Goal: Task Accomplishment & Management: Complete application form

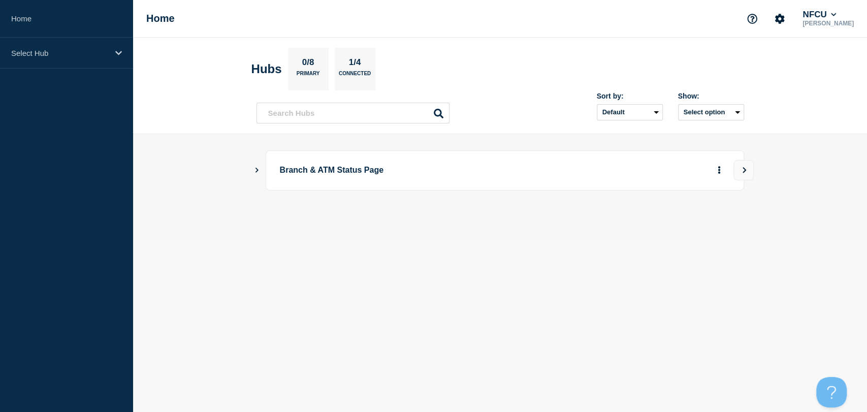
click at [257, 170] on icon "Show Connected Hubs" at bounding box center [257, 169] width 7 height 5
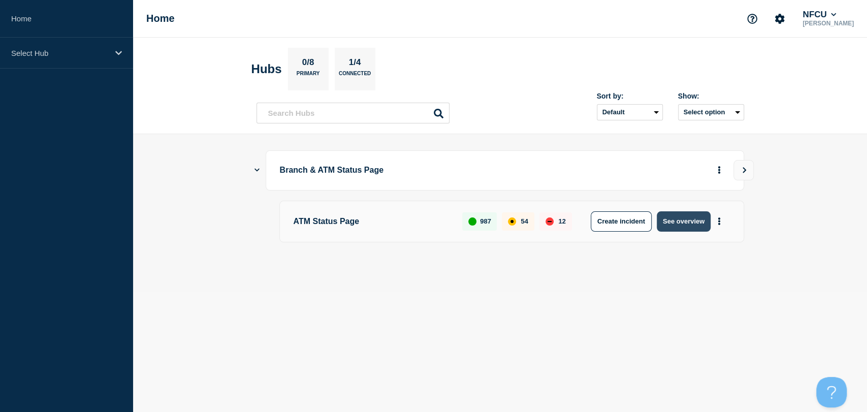
click at [686, 227] on button "See overview" at bounding box center [684, 221] width 54 height 20
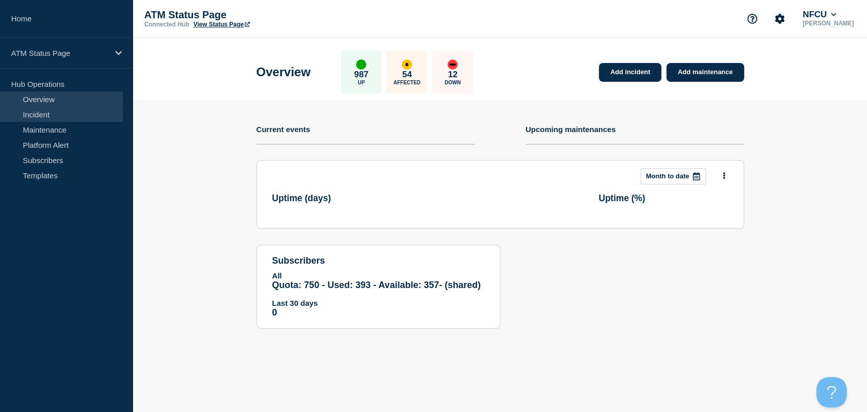
click at [63, 116] on link "Incident" at bounding box center [61, 114] width 123 height 15
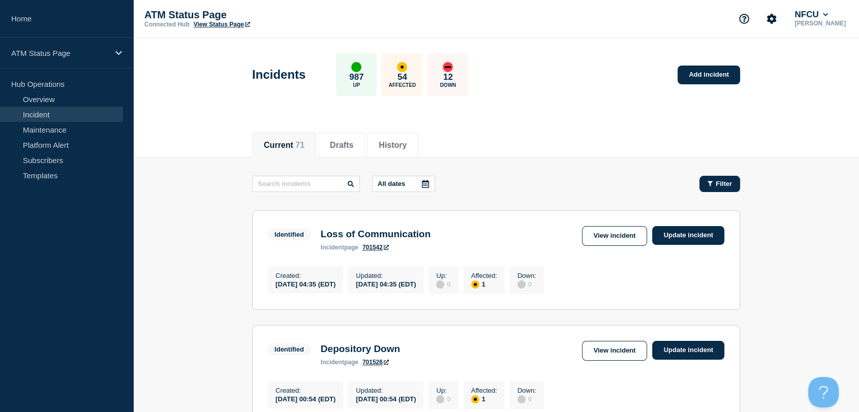
click at [724, 188] on button "Filter" at bounding box center [719, 184] width 41 height 16
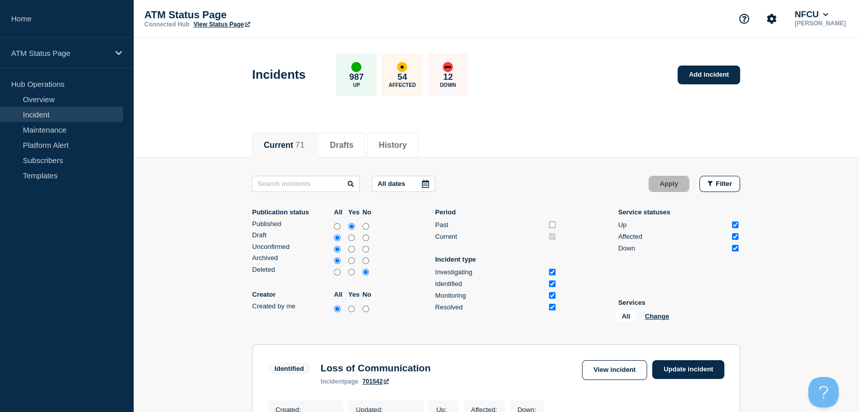
click at [735, 227] on input "Up" at bounding box center [735, 225] width 7 height 7
checkbox input "false"
click at [737, 235] on input "Affected" at bounding box center [735, 236] width 7 height 7
checkbox input "false"
click at [670, 184] on button "Apply" at bounding box center [668, 184] width 41 height 16
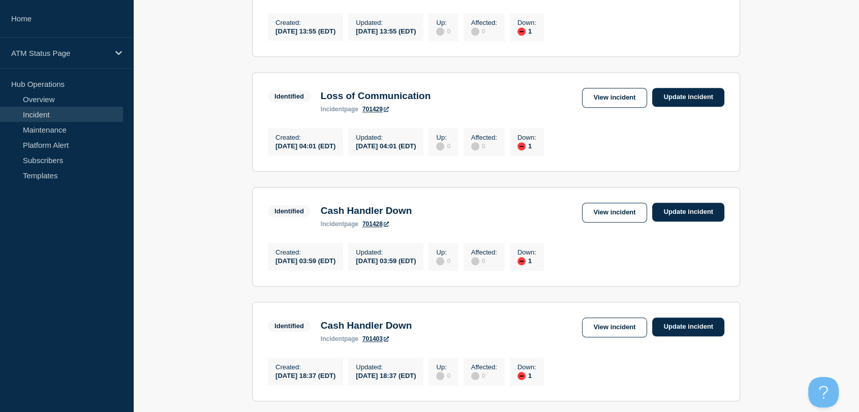
scroll to position [1238, 0]
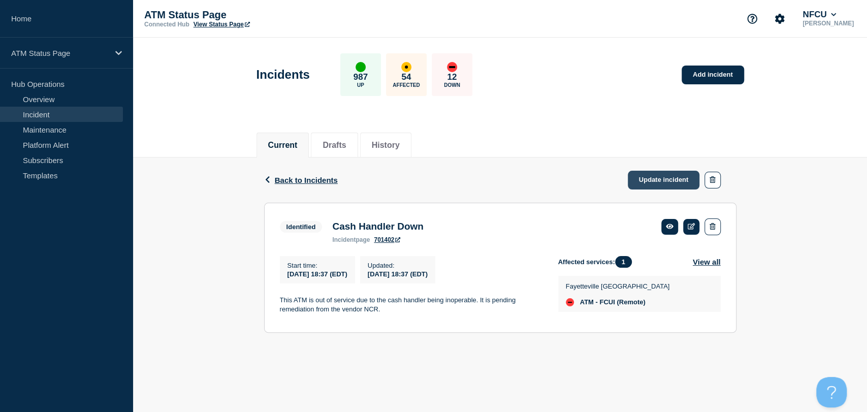
click at [664, 183] on link "Update incident" at bounding box center [664, 180] width 72 height 19
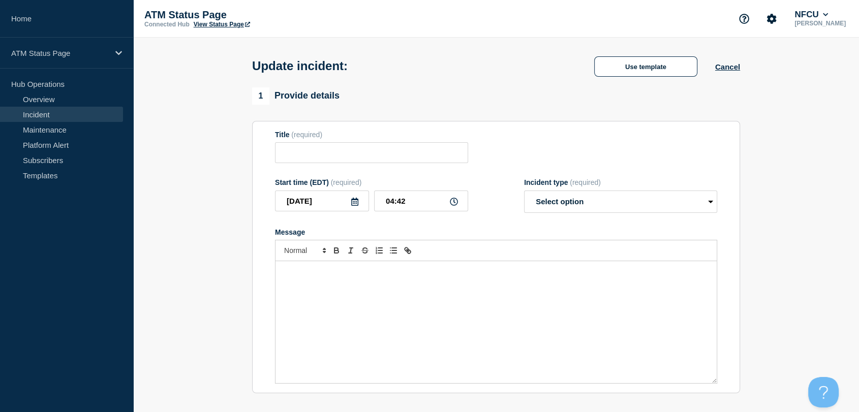
type input "Cash Handler Down"
click at [605, 206] on select "Select option Investigating Identified Monitoring Resolved" at bounding box center [620, 202] width 193 height 22
select select "resolved"
click at [524, 193] on select "Select option Investigating Identified Monitoring Resolved" at bounding box center [620, 202] width 193 height 22
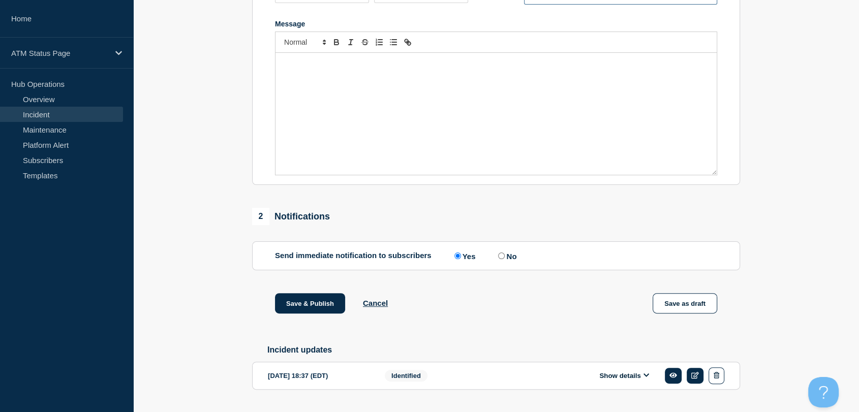
scroll to position [239, 0]
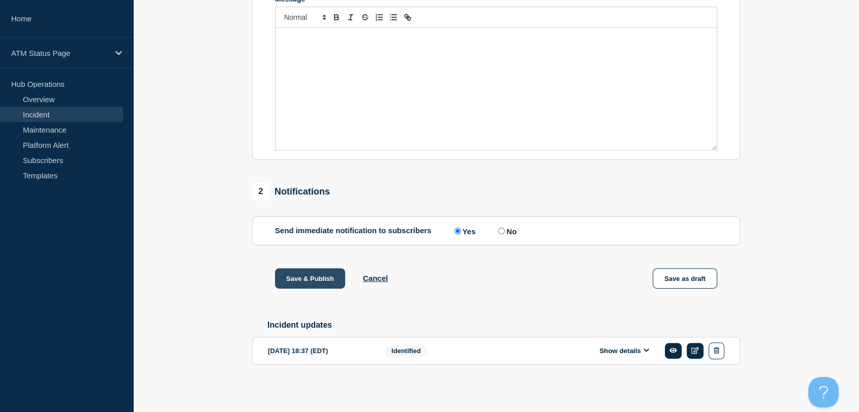
click at [311, 280] on button "Save & Publish" at bounding box center [310, 278] width 70 height 20
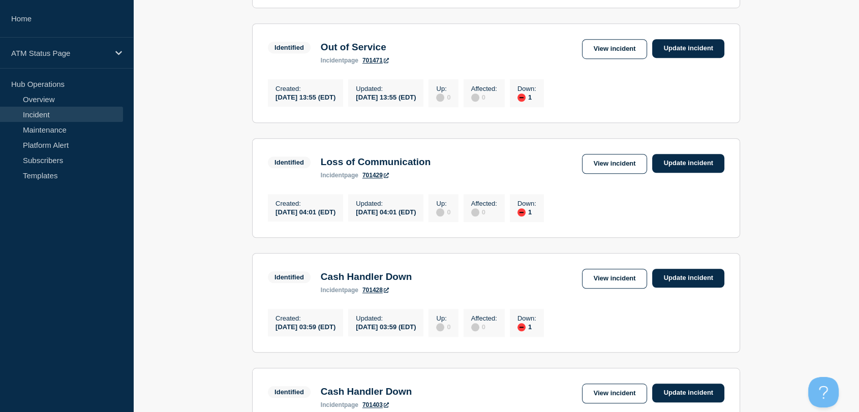
scroll to position [724, 0]
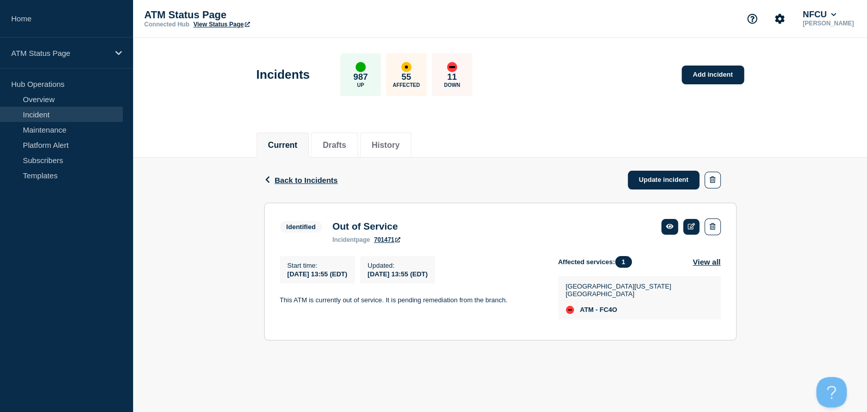
click at [611, 307] on span "ATM - FC4O" at bounding box center [598, 310] width 37 height 8
copy span "FC4O"
click at [652, 185] on link "Update incident" at bounding box center [664, 180] width 72 height 19
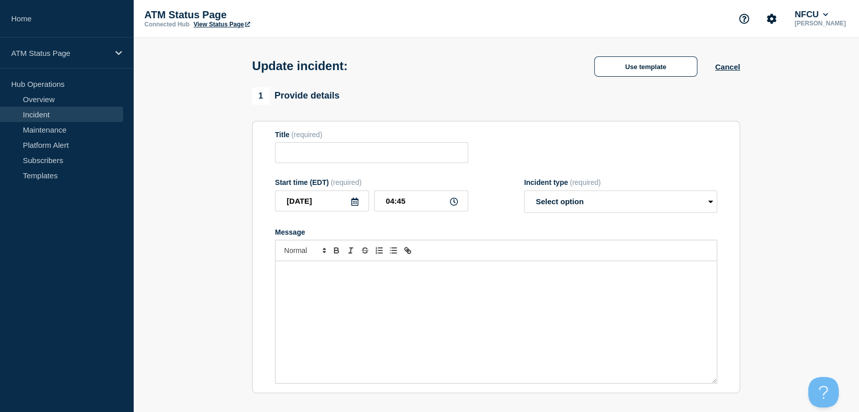
type input "Out of Service"
click at [592, 208] on select "Select option Investigating Identified Monitoring Resolved" at bounding box center [620, 202] width 193 height 22
select select "resolved"
click at [524, 193] on select "Select option Investigating Identified Monitoring Resolved" at bounding box center [620, 202] width 193 height 22
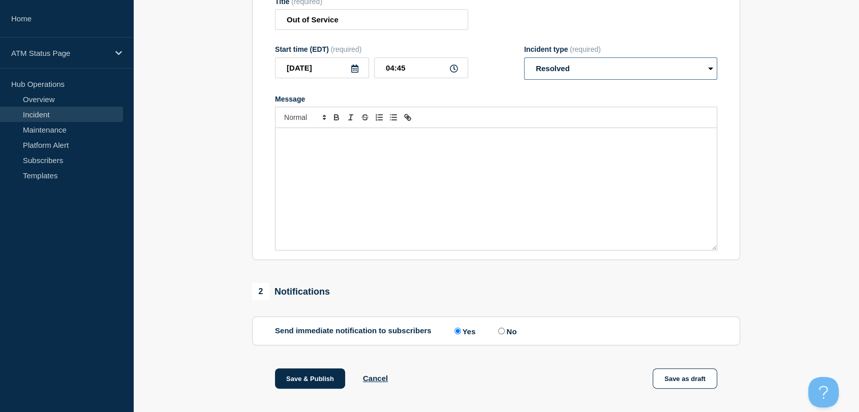
scroll to position [239, 0]
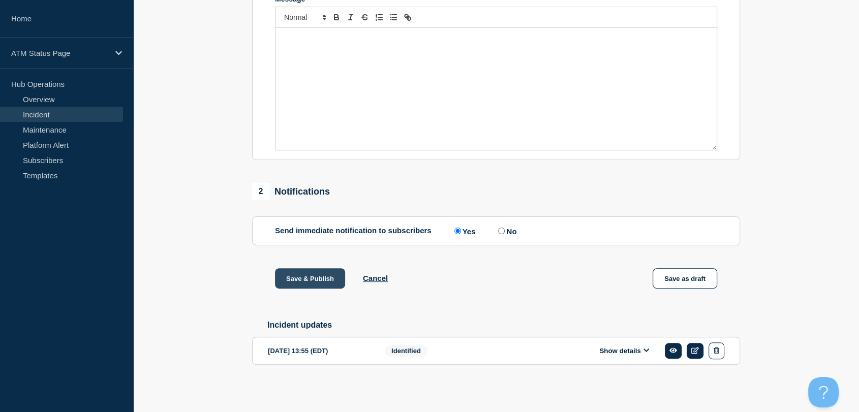
click at [321, 273] on button "Save & Publish" at bounding box center [310, 278] width 70 height 20
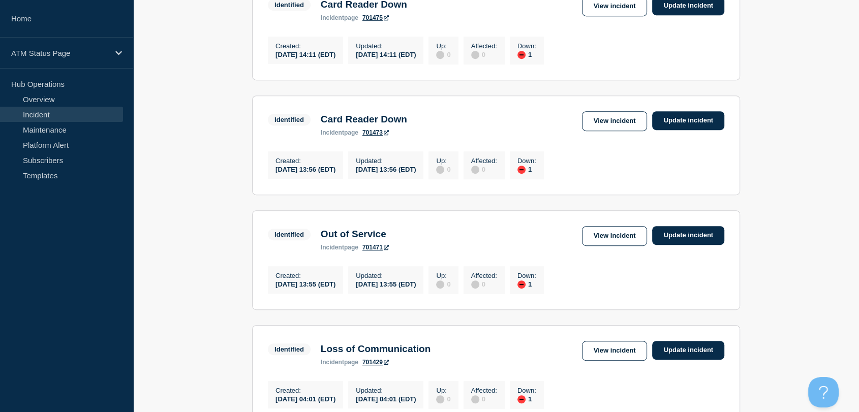
scroll to position [451, 0]
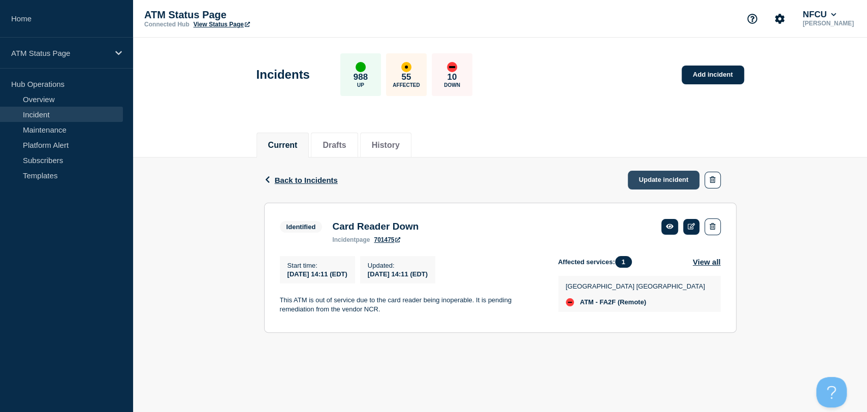
click at [662, 178] on link "Update incident" at bounding box center [664, 180] width 72 height 19
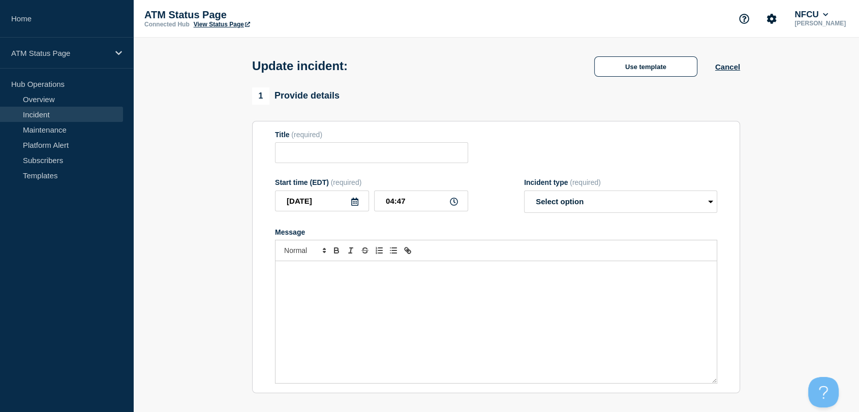
type input "Card Reader Down"
click at [592, 209] on select "Select option Investigating Identified Monitoring Resolved" at bounding box center [620, 202] width 193 height 22
select select "resolved"
click at [524, 193] on select "Select option Investigating Identified Monitoring Resolved" at bounding box center [620, 202] width 193 height 22
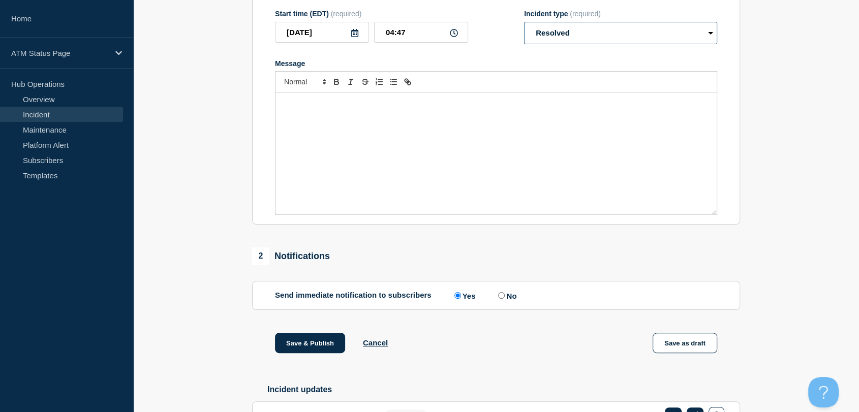
scroll to position [169, 0]
click at [315, 344] on button "Save & Publish" at bounding box center [310, 342] width 70 height 20
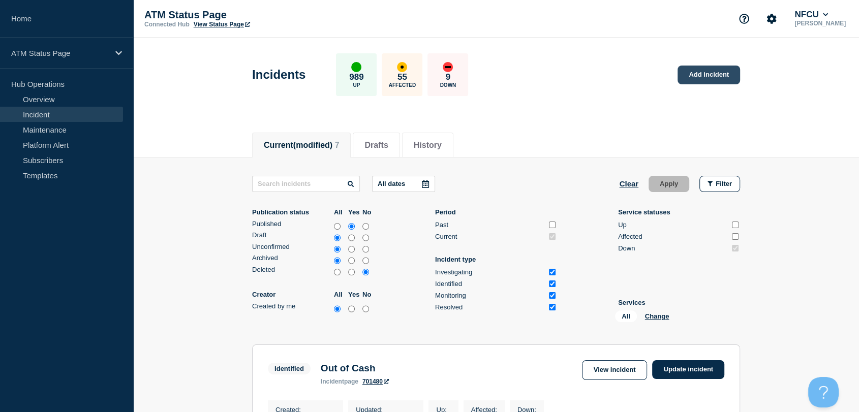
click at [700, 78] on link "Add incident" at bounding box center [708, 75] width 62 height 19
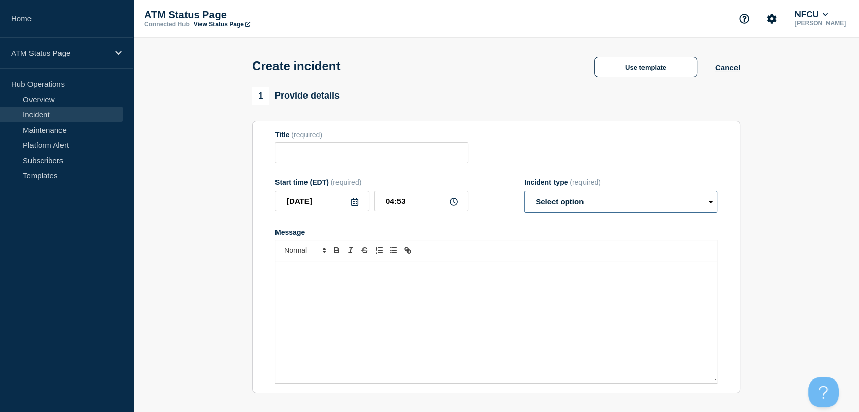
click at [587, 209] on select "Select option Investigating Identified Monitoring" at bounding box center [620, 202] width 193 height 22
click at [667, 68] on button "Use template" at bounding box center [645, 67] width 103 height 20
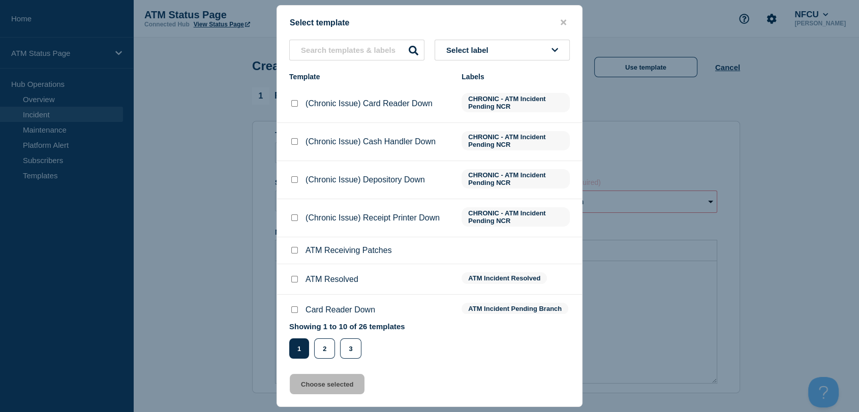
click at [538, 48] on button "Select label" at bounding box center [501, 50] width 135 height 21
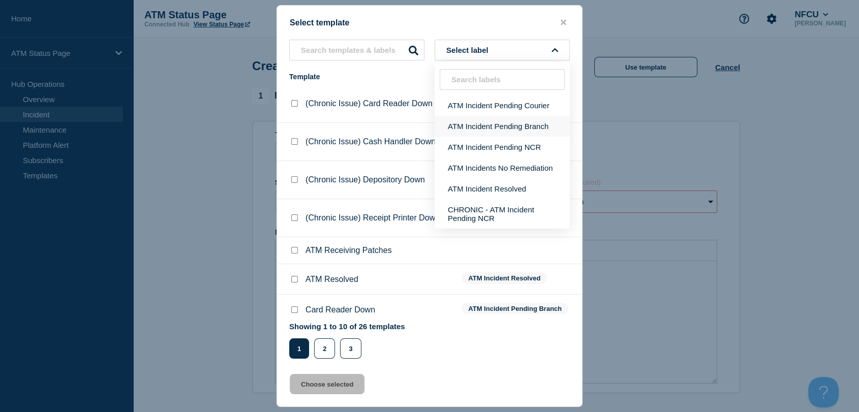
click at [512, 122] on button "ATM Incident Pending Branch" at bounding box center [501, 126] width 135 height 21
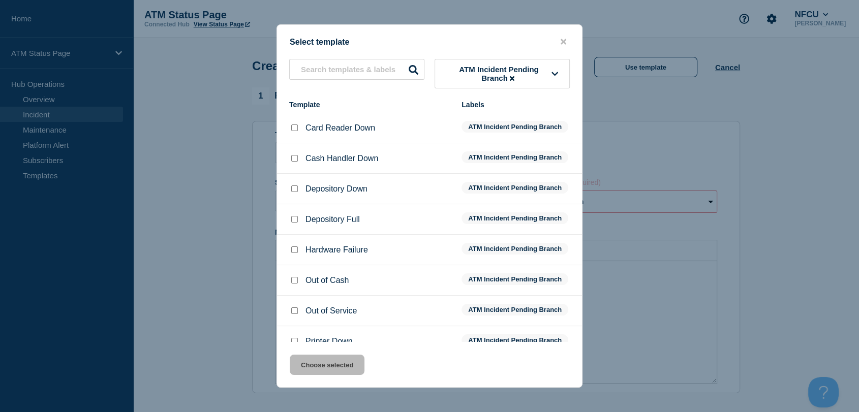
click at [291, 157] on input "Cash Handler Down checkbox" at bounding box center [294, 158] width 7 height 7
checkbox input "true"
click at [325, 363] on button "Choose selected" at bounding box center [327, 365] width 75 height 20
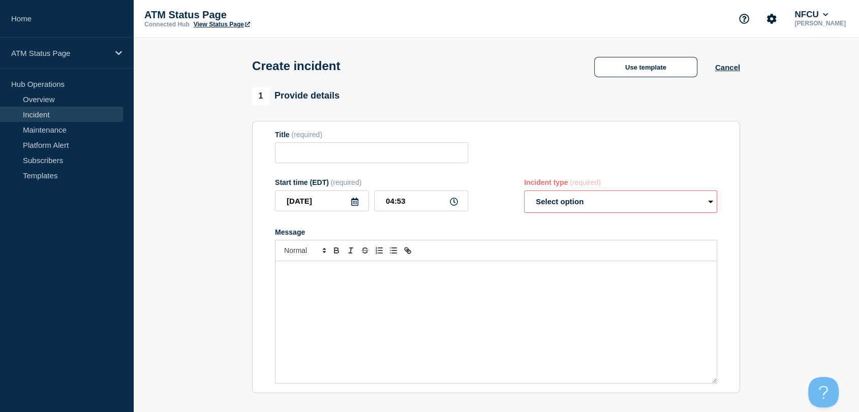
type input "Cash Handler Down"
select select "identified"
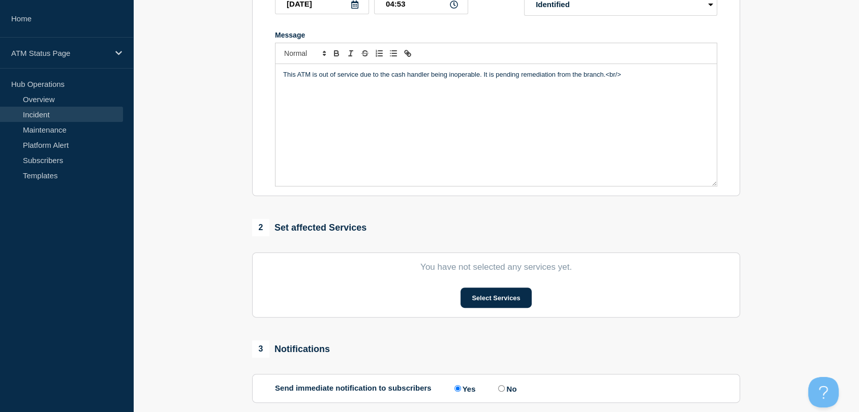
scroll to position [226, 0]
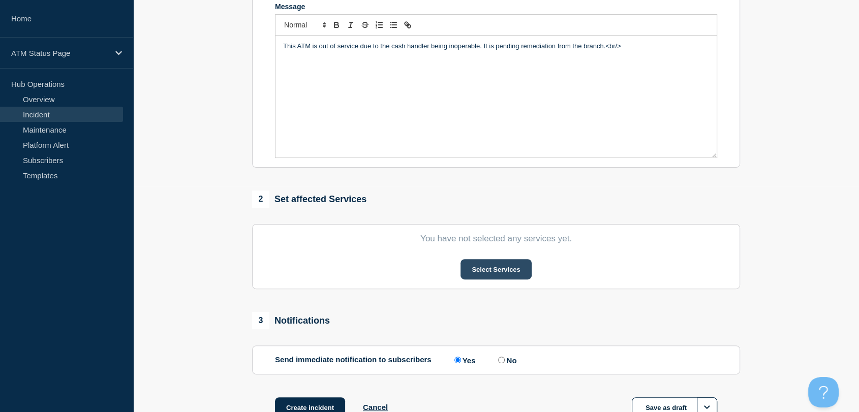
click at [484, 277] on button "Select Services" at bounding box center [495, 269] width 71 height 20
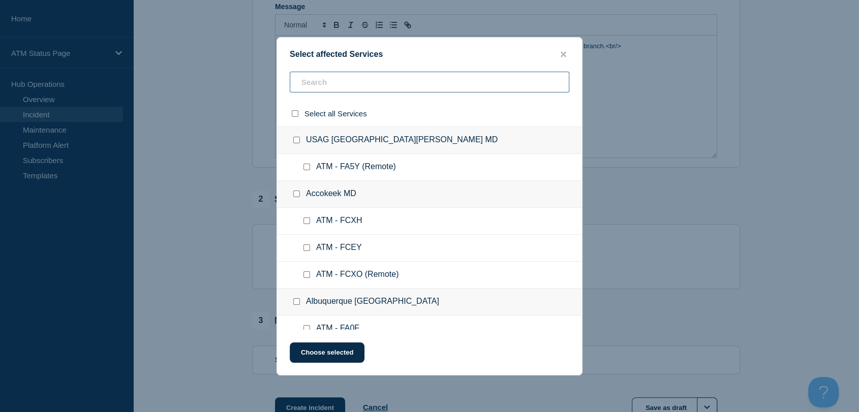
click at [378, 79] on input "text" at bounding box center [429, 82] width 279 height 21
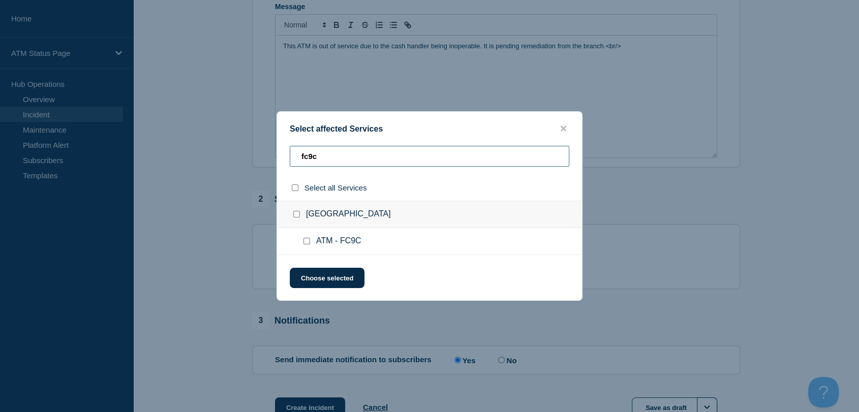
type input "fc9c"
click at [306, 243] on input "ATM - FC9C checkbox" at bounding box center [306, 241] width 7 height 7
checkbox input "true"
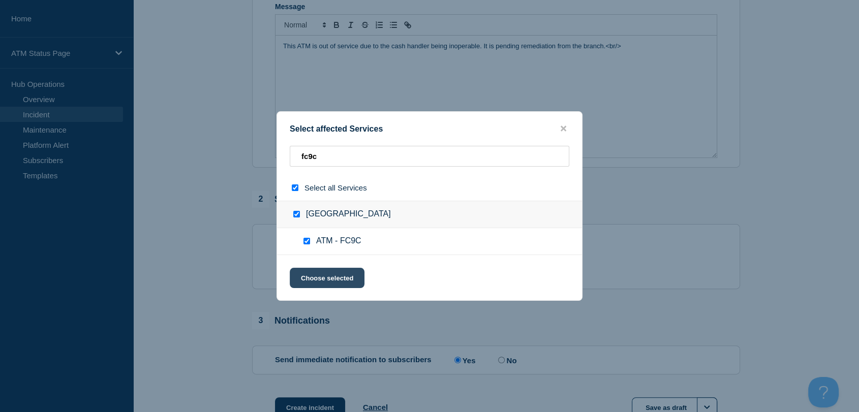
click at [322, 280] on button "Choose selected" at bounding box center [327, 278] width 75 height 20
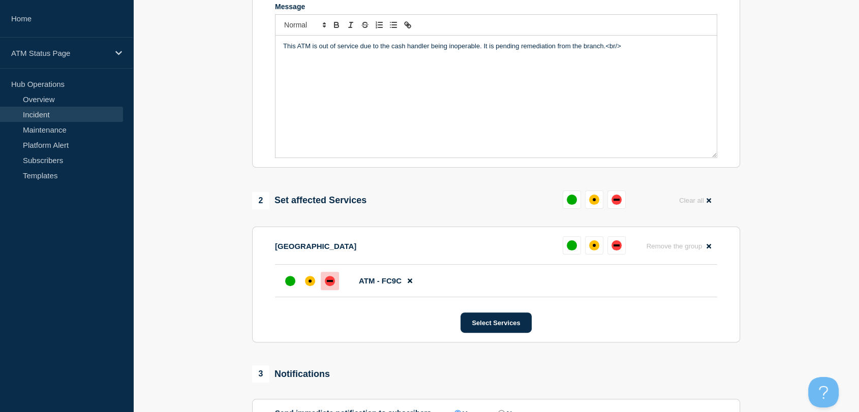
click at [330, 286] on div "down" at bounding box center [330, 281] width 10 height 10
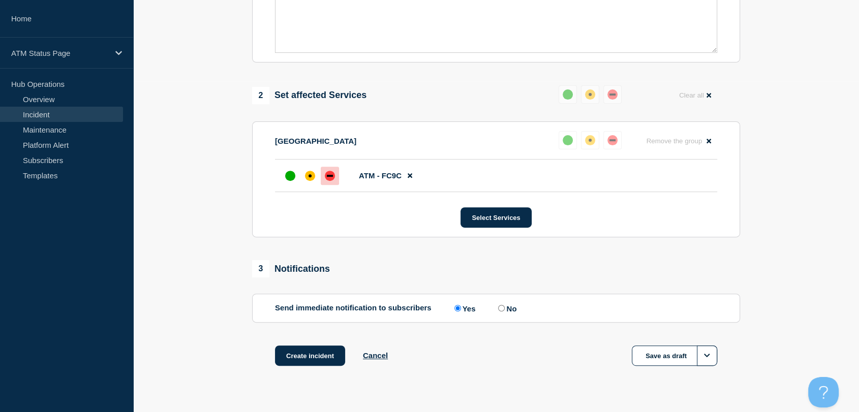
scroll to position [354, 0]
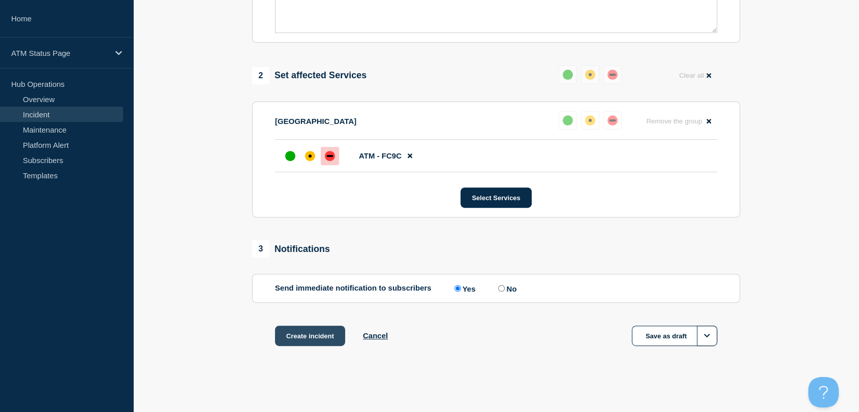
click at [321, 331] on button "Create incident" at bounding box center [310, 336] width 70 height 20
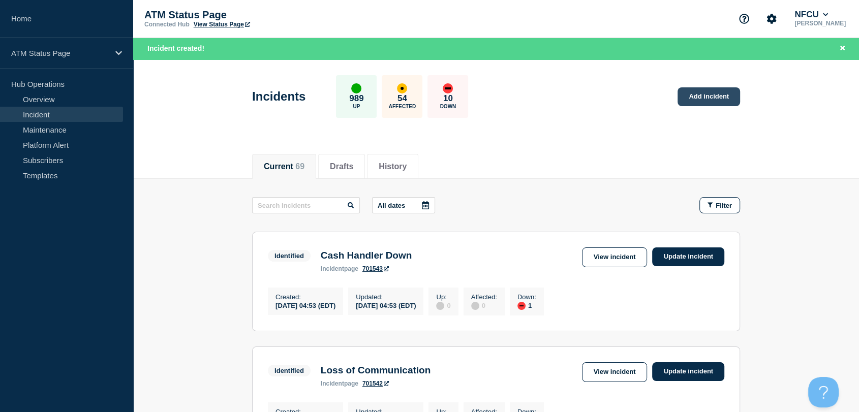
click at [693, 103] on link "Add incident" at bounding box center [708, 96] width 62 height 19
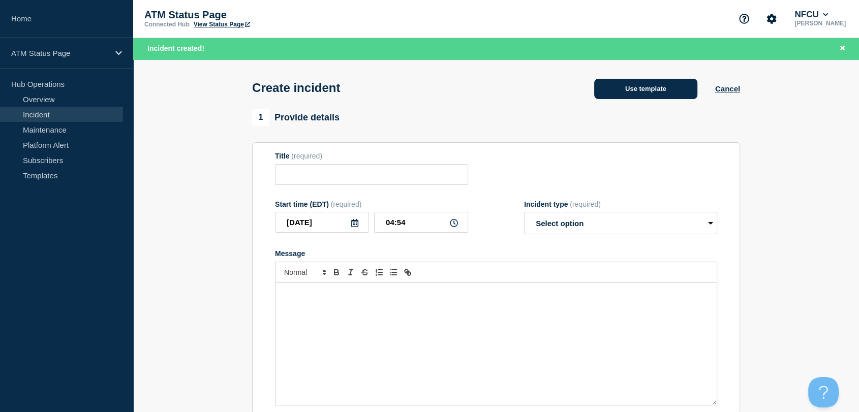
click at [635, 92] on button "Use template" at bounding box center [645, 89] width 103 height 20
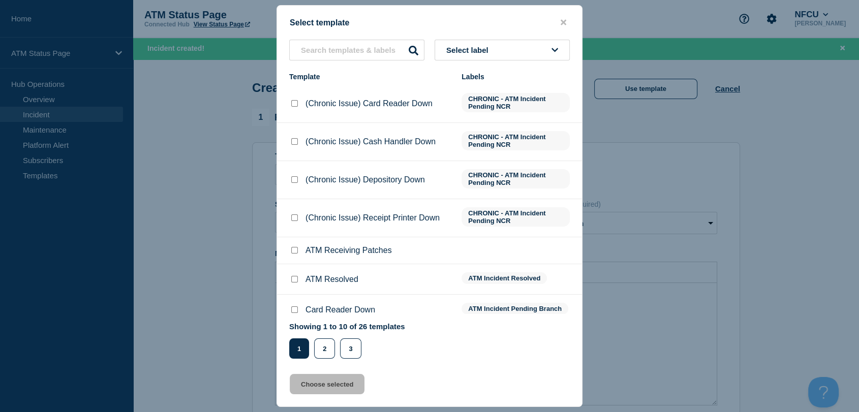
click at [499, 49] on button "Select label" at bounding box center [501, 50] width 135 height 21
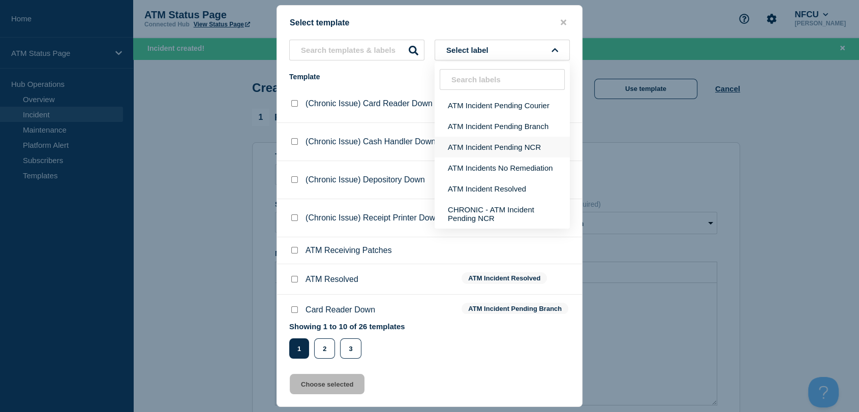
click at [524, 150] on button "ATM Incident Pending NCR" at bounding box center [501, 147] width 135 height 21
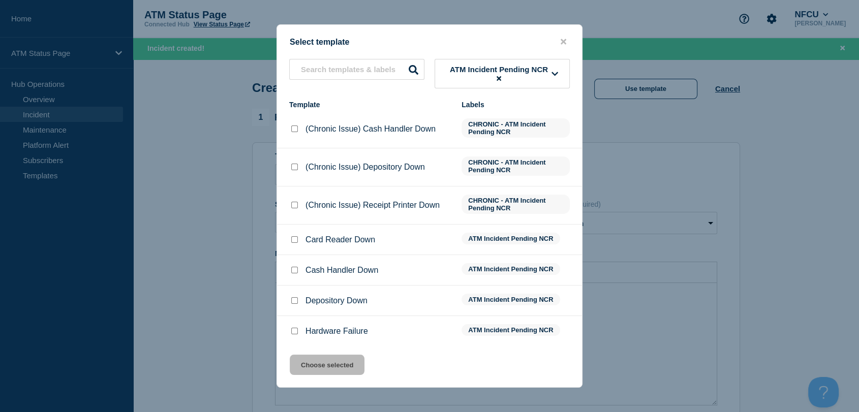
scroll to position [100, 0]
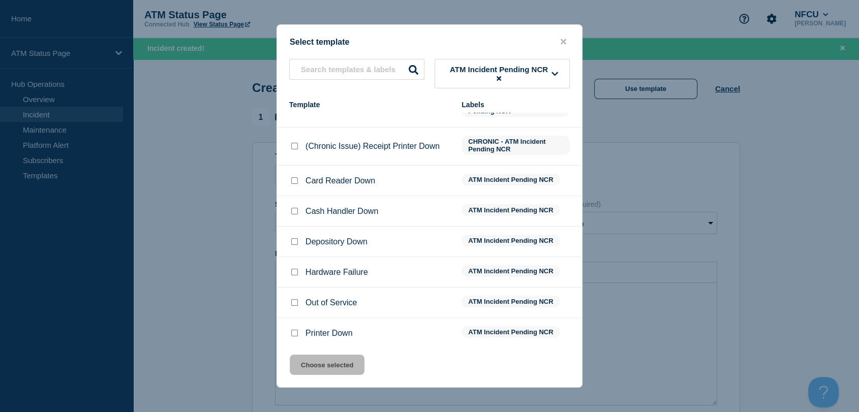
click at [296, 299] on input "Out of Service checkbox" at bounding box center [294, 302] width 7 height 7
checkbox input "true"
click at [344, 369] on button "Choose selected" at bounding box center [327, 365] width 75 height 20
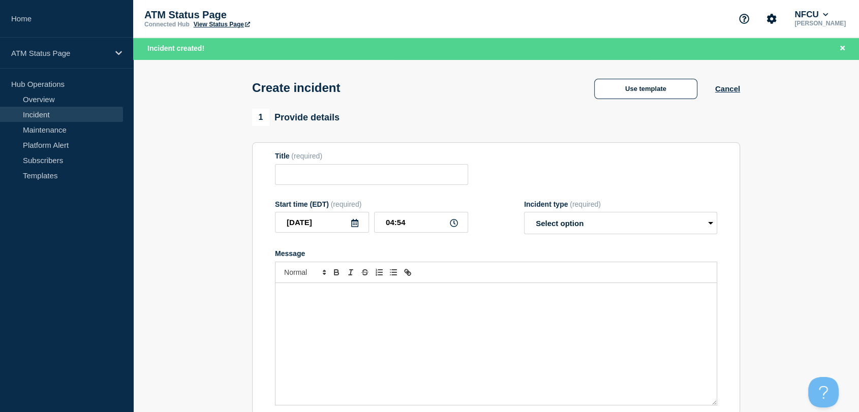
type input "Out of Service"
select select "identified"
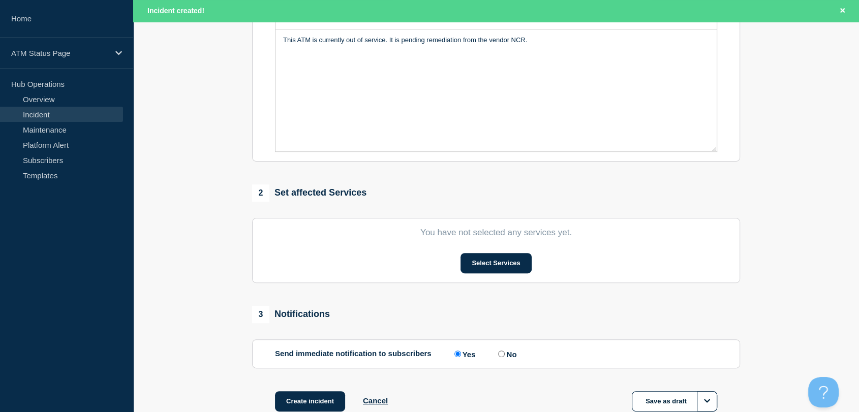
scroll to position [282, 0]
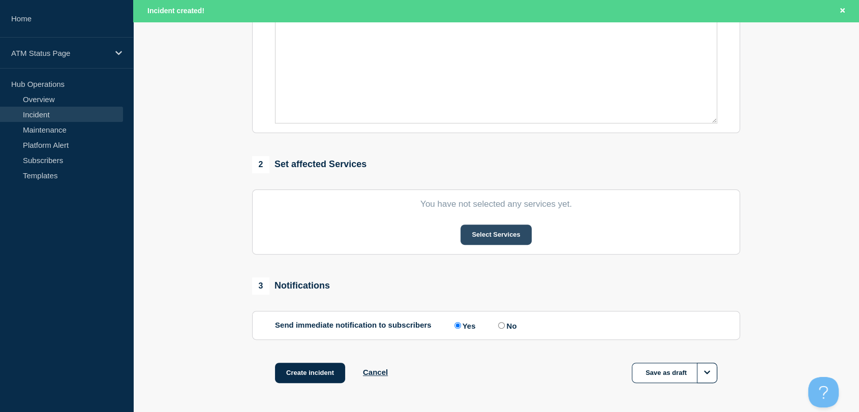
click at [500, 242] on button "Select Services" at bounding box center [495, 235] width 71 height 20
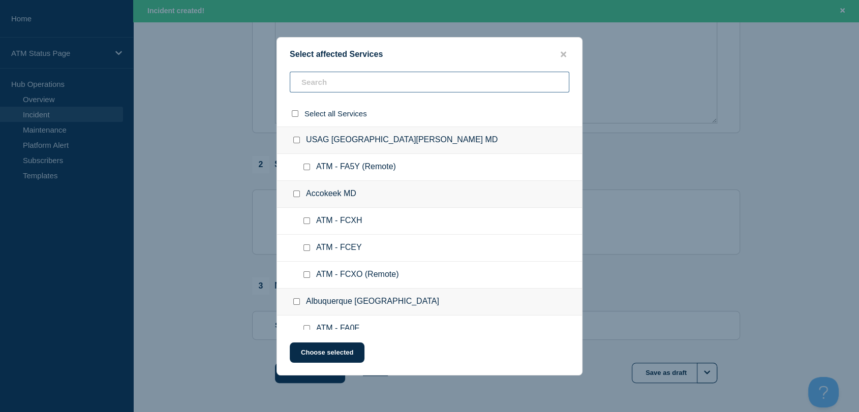
click at [335, 83] on input "text" at bounding box center [429, 82] width 279 height 21
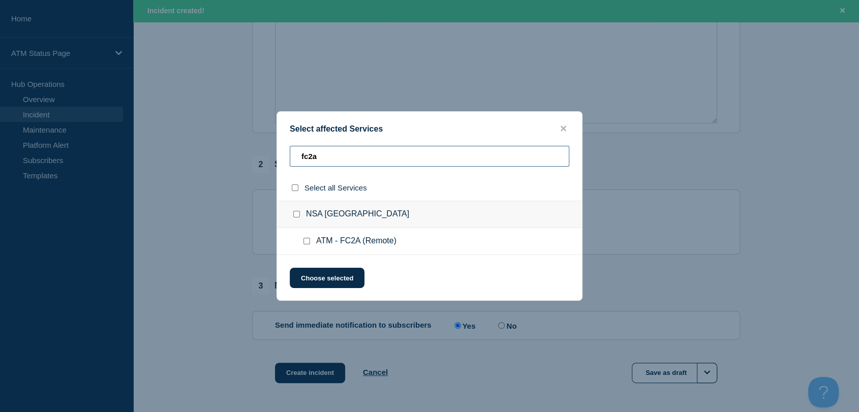
type input "fc2a"
click at [303, 241] on input "ATM - FC2A (Remote) checkbox" at bounding box center [306, 241] width 7 height 7
checkbox input "true"
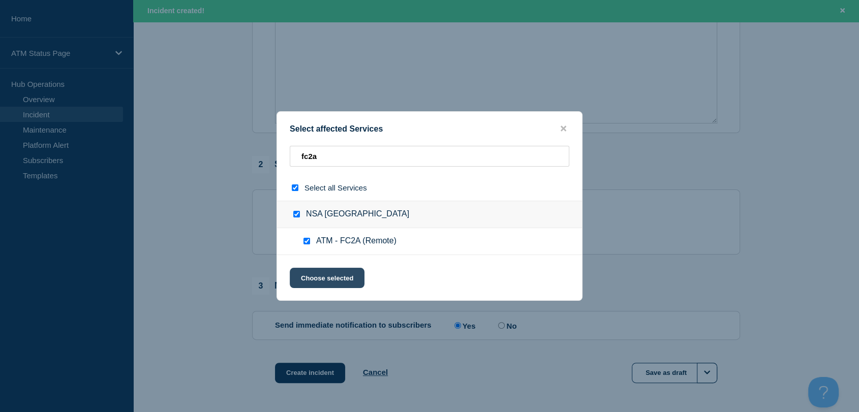
click at [322, 273] on button "Choose selected" at bounding box center [327, 278] width 75 height 20
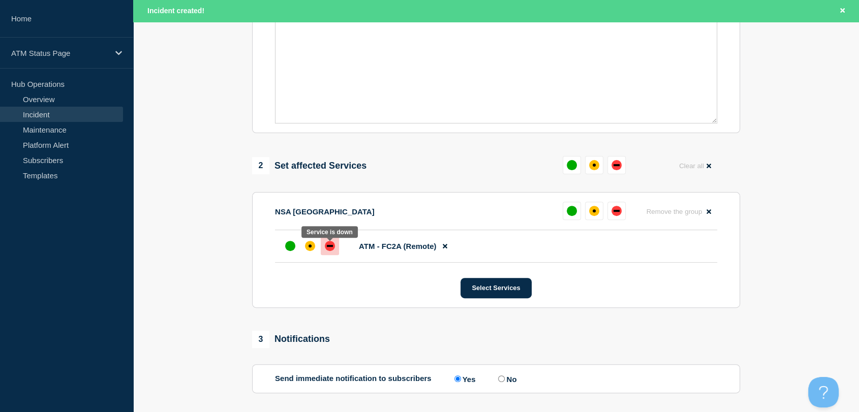
click at [331, 255] on div at bounding box center [330, 246] width 18 height 18
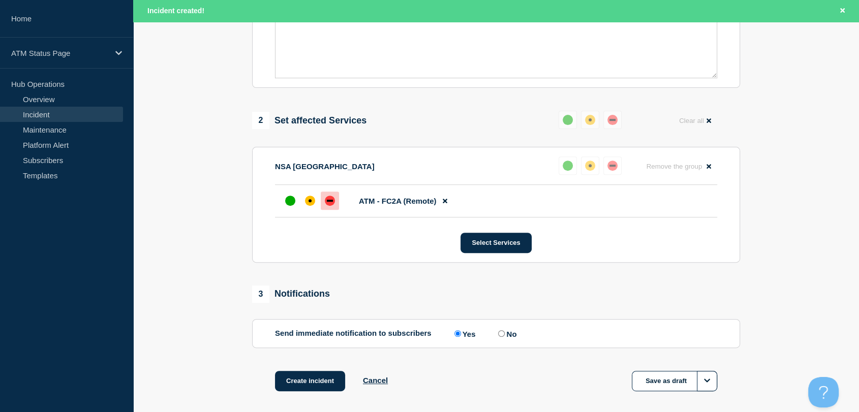
scroll to position [375, 0]
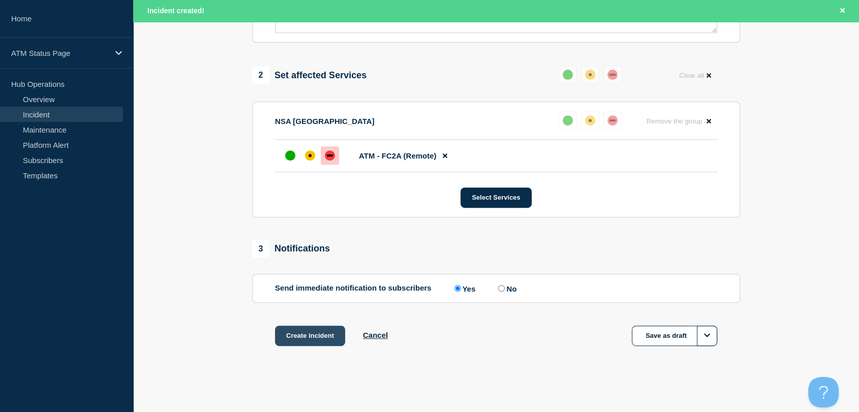
click at [312, 335] on button "Create incident" at bounding box center [310, 336] width 70 height 20
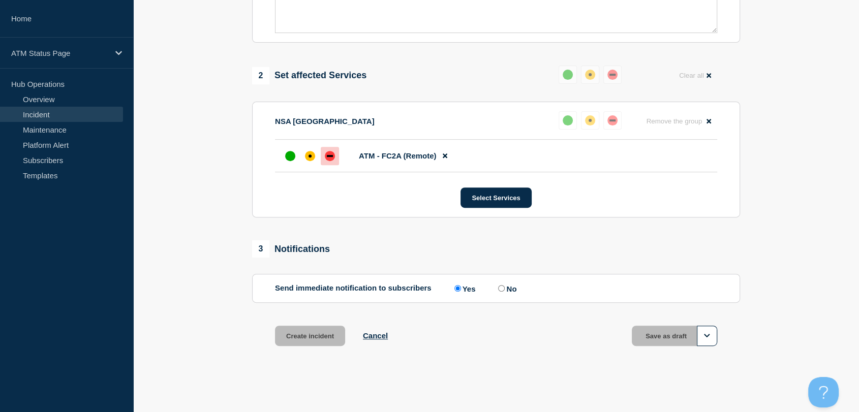
scroll to position [354, 0]
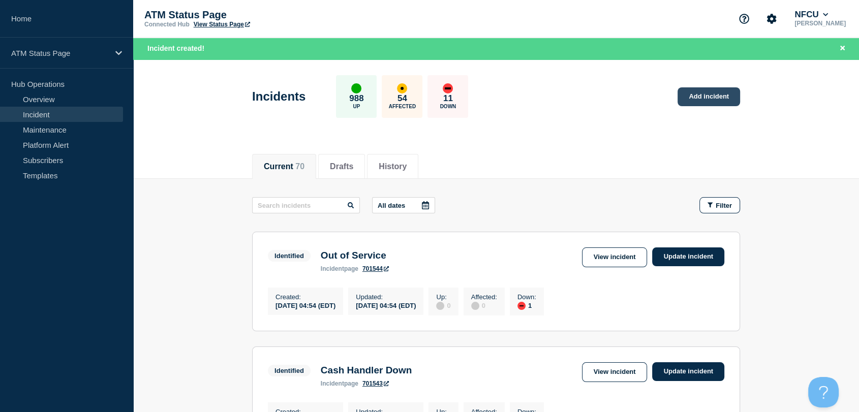
click at [688, 101] on link "Add incident" at bounding box center [708, 96] width 62 height 19
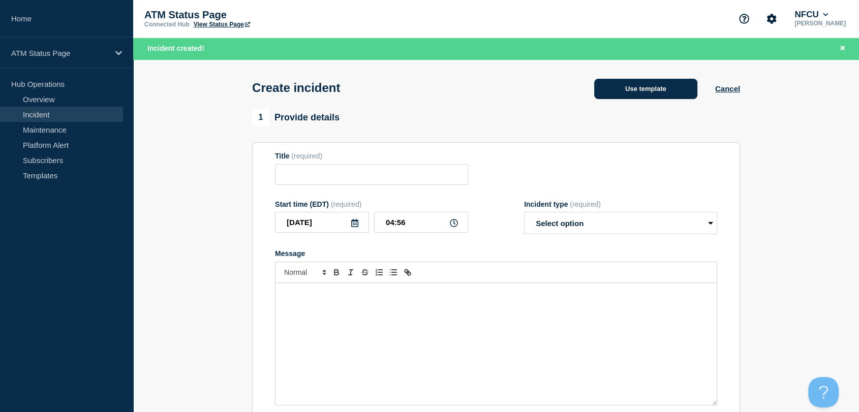
click at [636, 93] on button "Use template" at bounding box center [645, 89] width 103 height 20
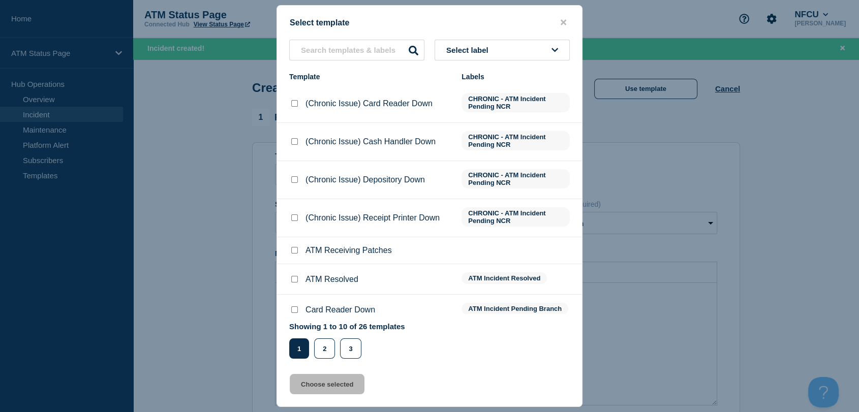
click at [521, 53] on button "Select label" at bounding box center [501, 50] width 135 height 21
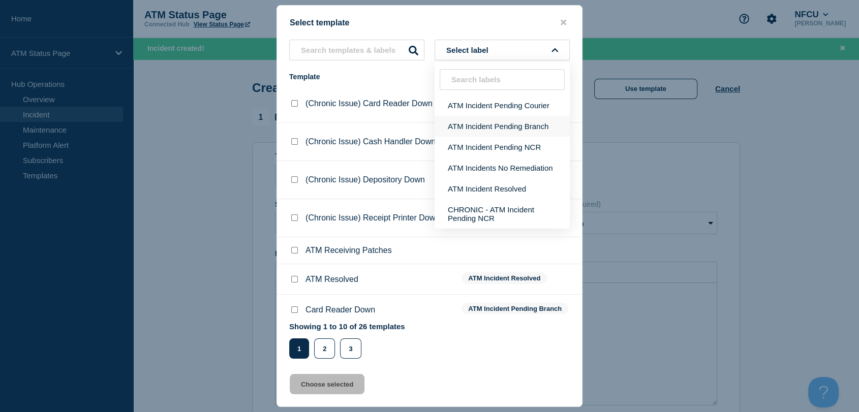
click at [515, 122] on button "ATM Incident Pending Branch" at bounding box center [501, 126] width 135 height 21
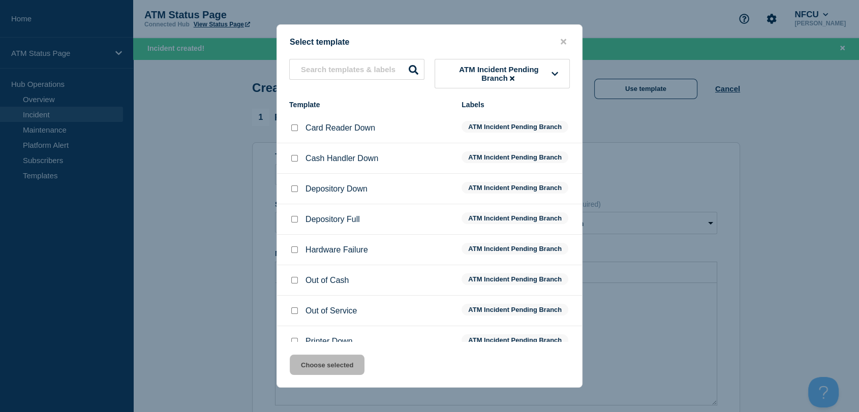
click at [295, 280] on input "Out of Cash checkbox" at bounding box center [294, 280] width 7 height 7
checkbox input "true"
click at [338, 369] on button "Choose selected" at bounding box center [327, 365] width 75 height 20
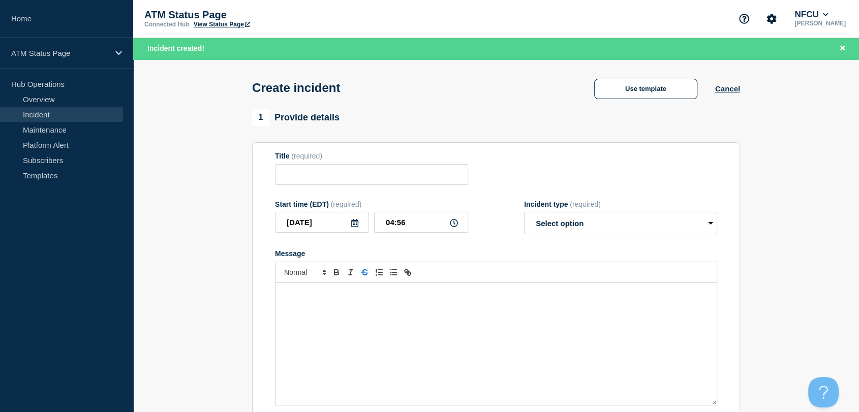
type input "Out of Cash"
select select "identified"
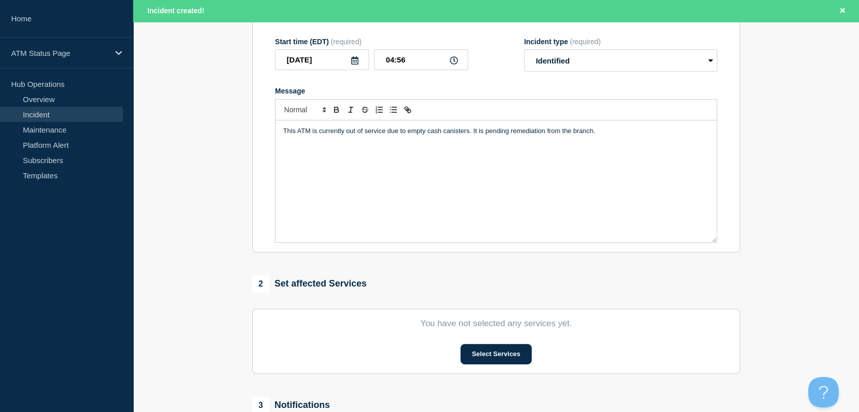
scroll to position [169, 0]
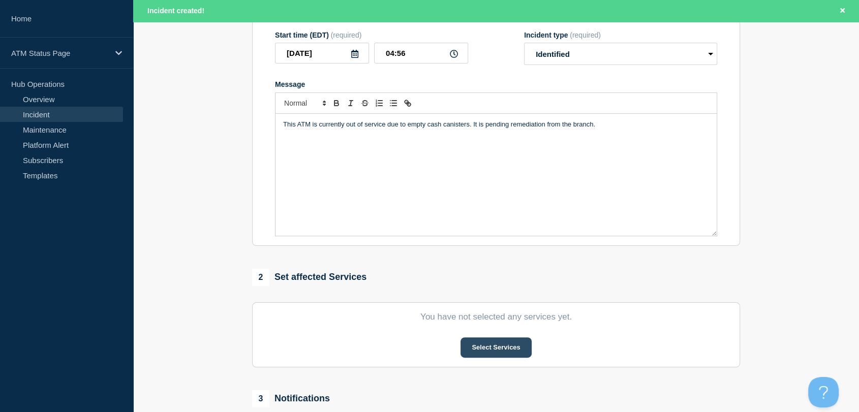
click at [476, 346] on button "Select Services" at bounding box center [495, 347] width 71 height 20
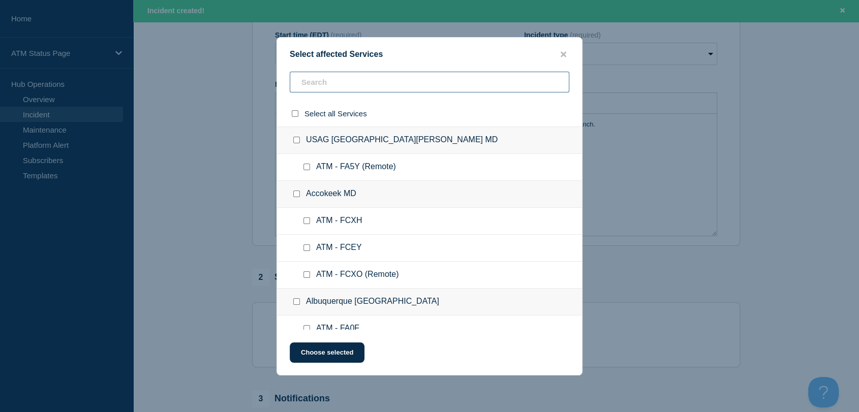
click at [422, 80] on input "text" at bounding box center [429, 82] width 279 height 21
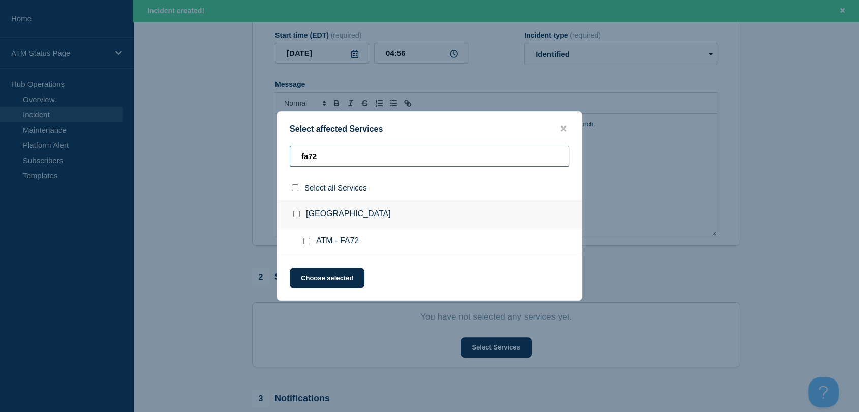
type input "fa72"
click at [305, 244] on input "ATM - FA72 checkbox" at bounding box center [306, 241] width 7 height 7
checkbox input "true"
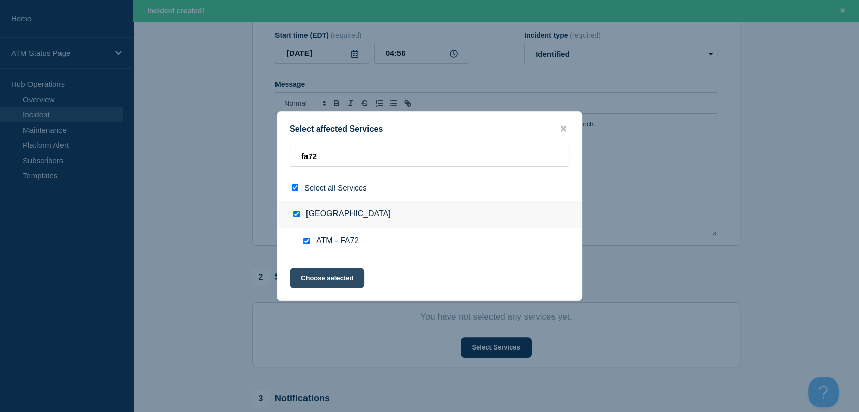
click at [322, 280] on button "Choose selected" at bounding box center [327, 278] width 75 height 20
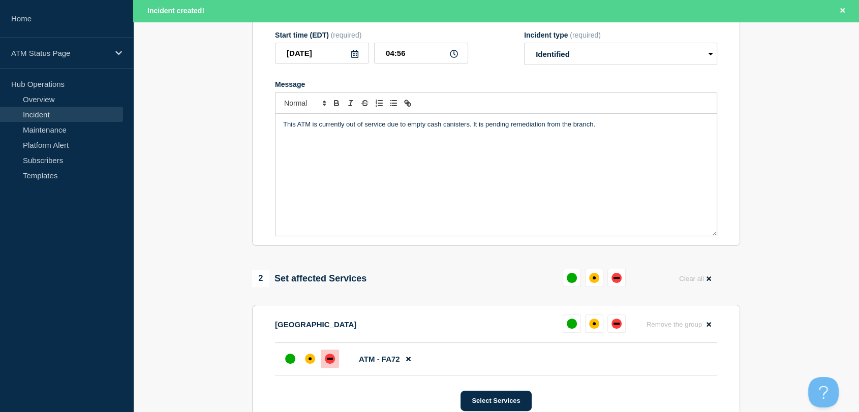
click at [327, 364] on div "down" at bounding box center [330, 359] width 10 height 10
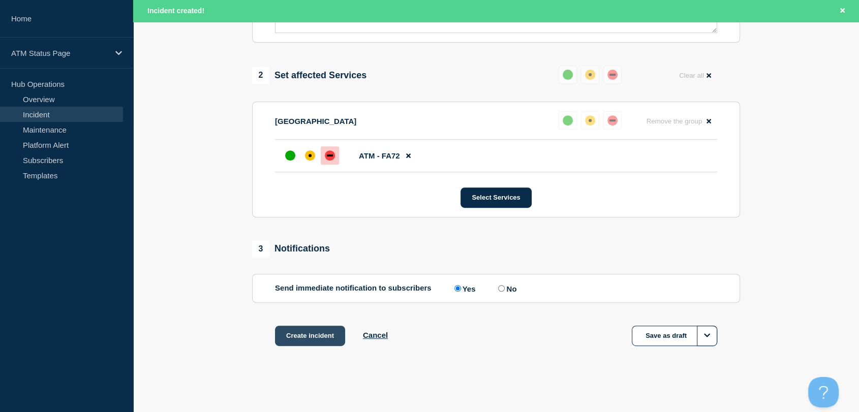
click at [293, 335] on button "Create incident" at bounding box center [310, 336] width 70 height 20
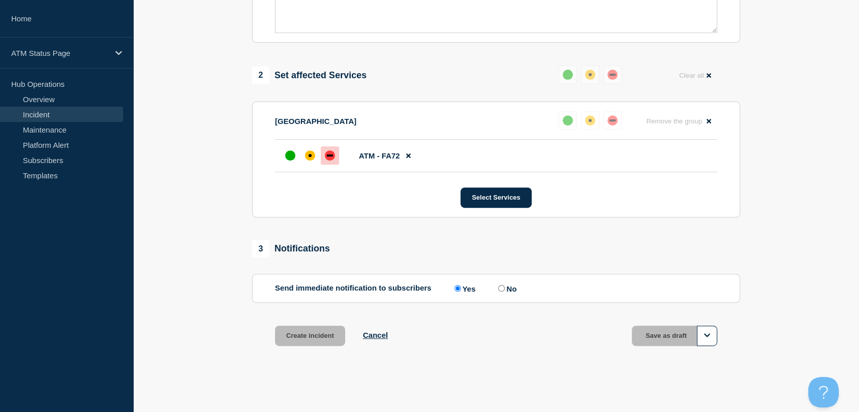
scroll to position [354, 0]
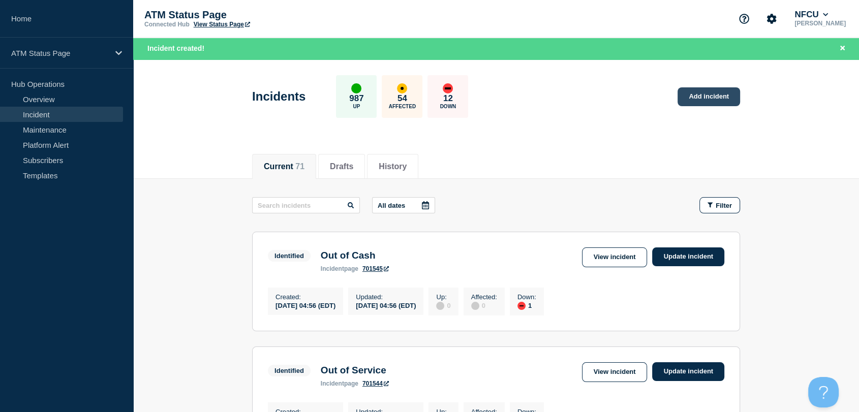
click at [711, 101] on link "Add incident" at bounding box center [708, 96] width 62 height 19
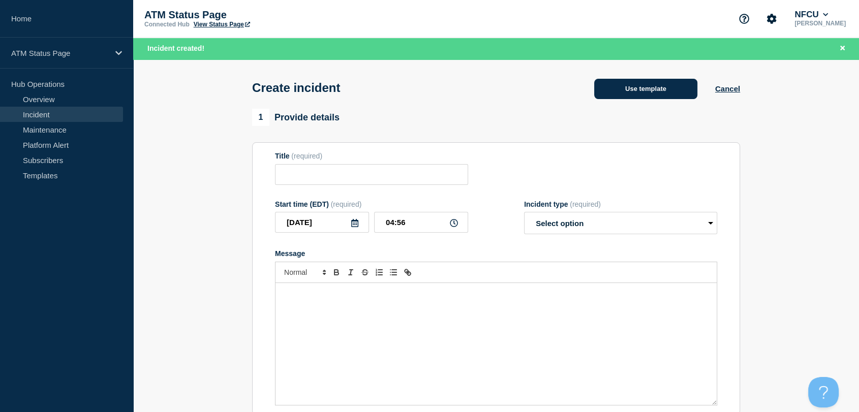
click at [653, 98] on button "Use template" at bounding box center [645, 89] width 103 height 20
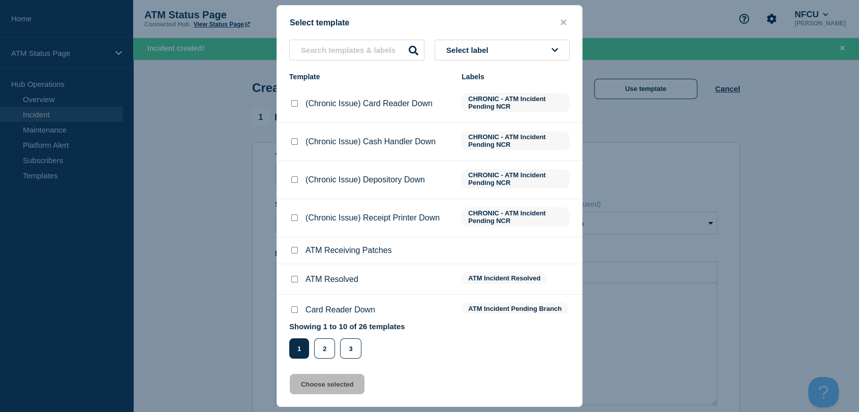
click at [515, 60] on button "Select label" at bounding box center [501, 50] width 135 height 21
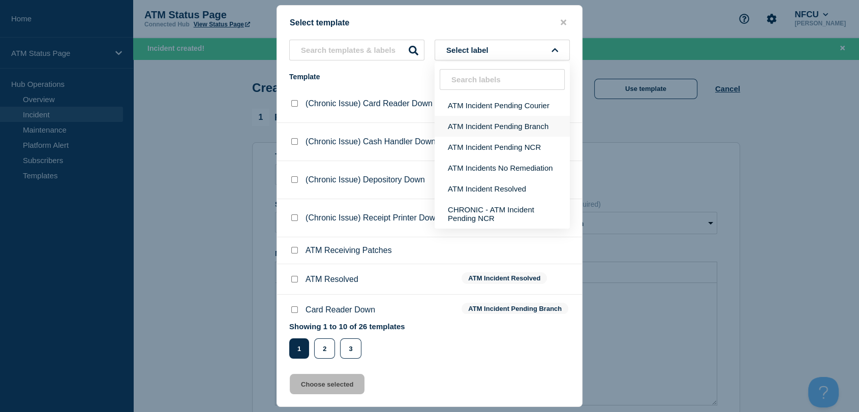
click at [513, 129] on button "ATM Incident Pending Branch" at bounding box center [501, 126] width 135 height 21
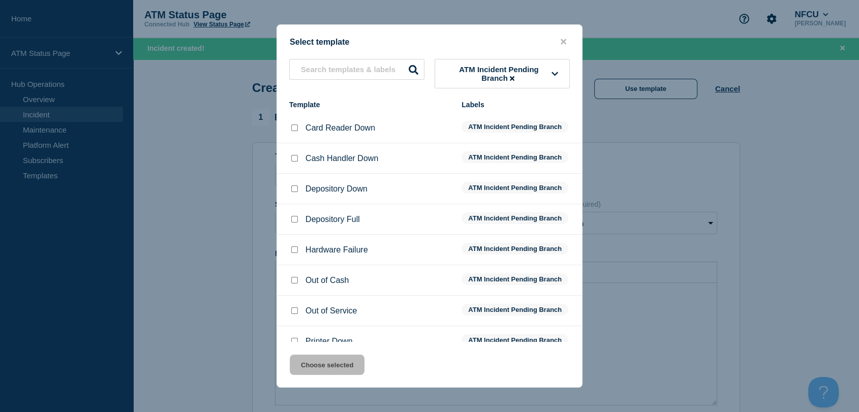
click at [294, 159] on input "Cash Handler Down checkbox" at bounding box center [294, 158] width 7 height 7
checkbox input "true"
click at [336, 368] on button "Choose selected" at bounding box center [327, 365] width 75 height 20
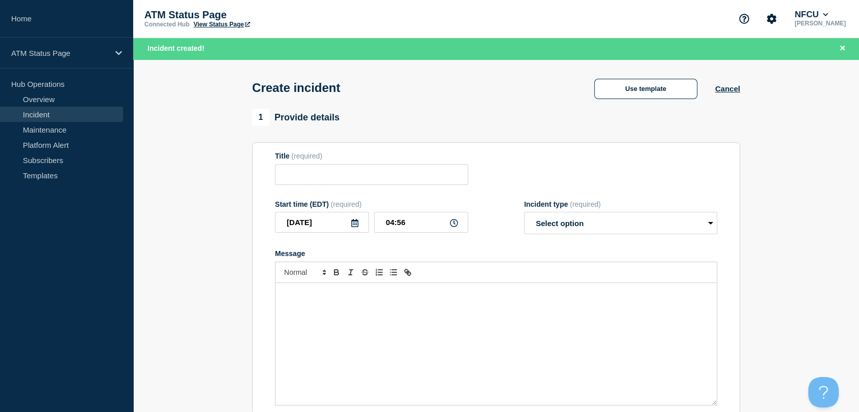
type input "Cash Handler Down"
select select "identified"
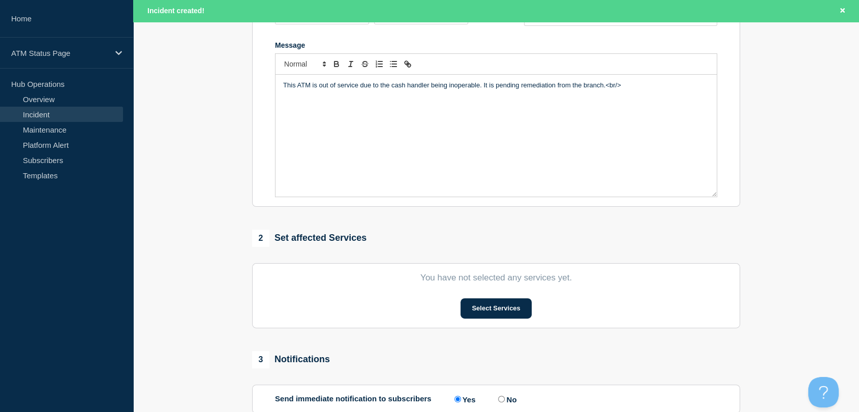
scroll to position [226, 0]
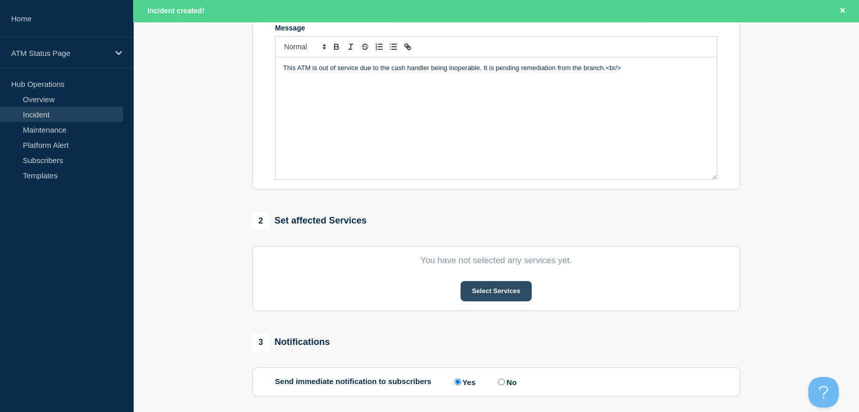
click at [492, 295] on button "Select Services" at bounding box center [495, 291] width 71 height 20
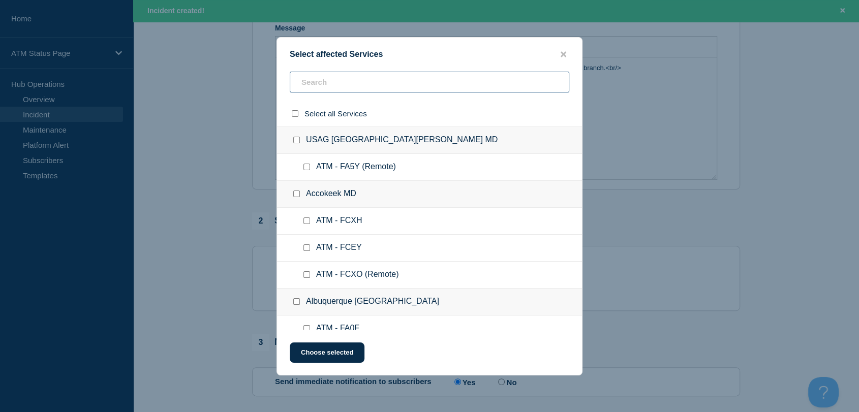
click at [384, 82] on input "text" at bounding box center [429, 82] width 279 height 21
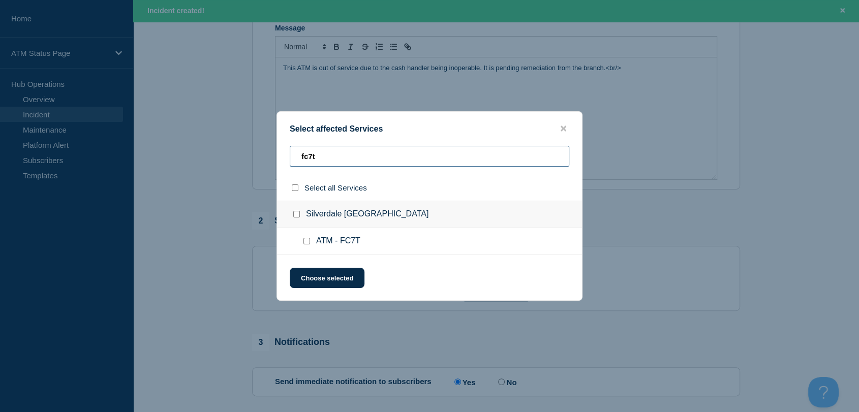
type input "fc7t"
click at [305, 242] on input "ATM - FC7T checkbox" at bounding box center [306, 241] width 7 height 7
checkbox input "true"
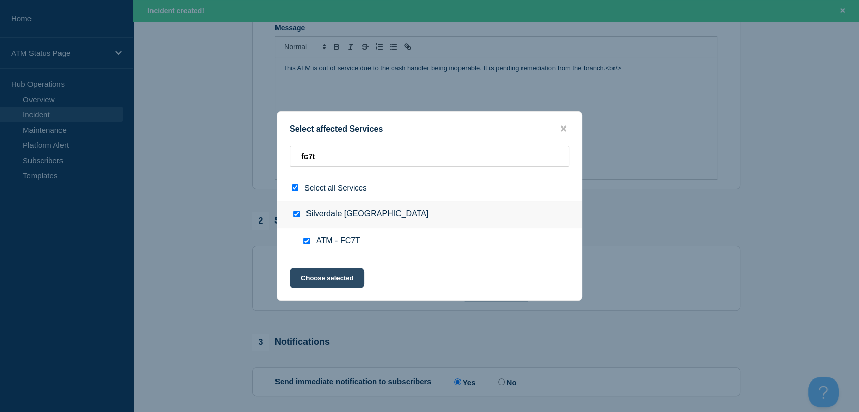
click at [321, 272] on button "Choose selected" at bounding box center [327, 278] width 75 height 20
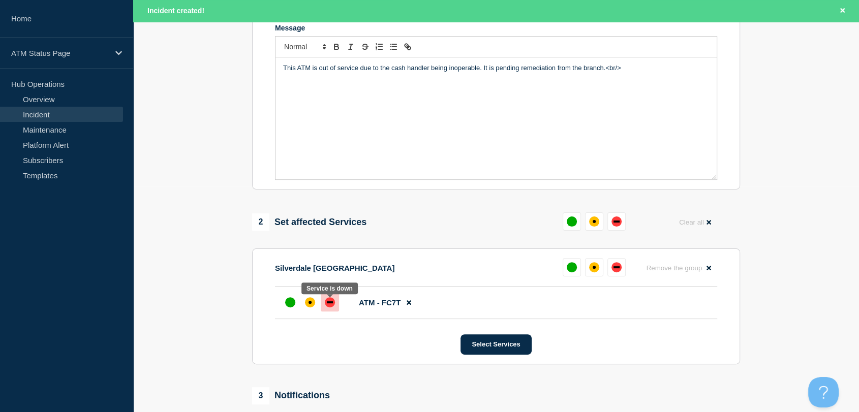
click at [332, 307] on div "down" at bounding box center [330, 302] width 10 height 10
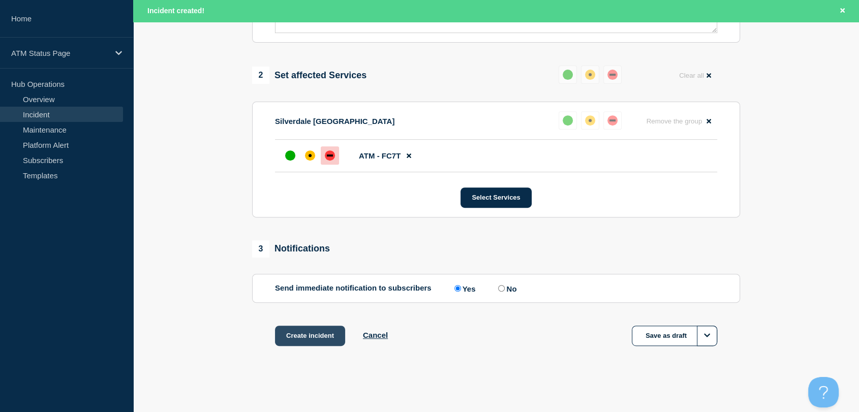
click at [325, 333] on button "Create incident" at bounding box center [310, 336] width 70 height 20
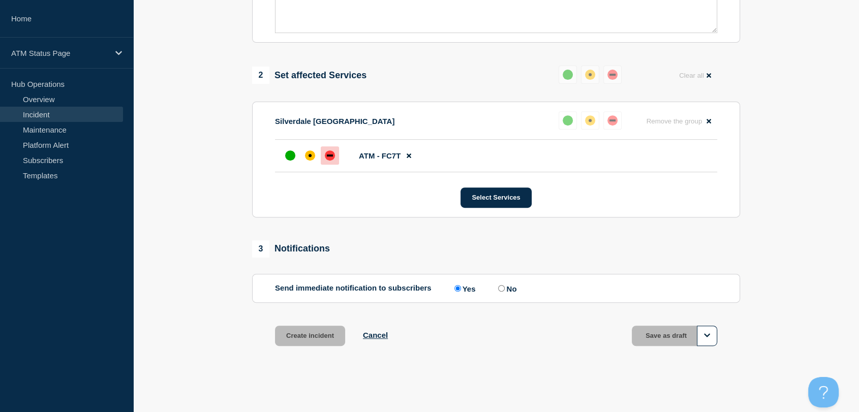
scroll to position [354, 0]
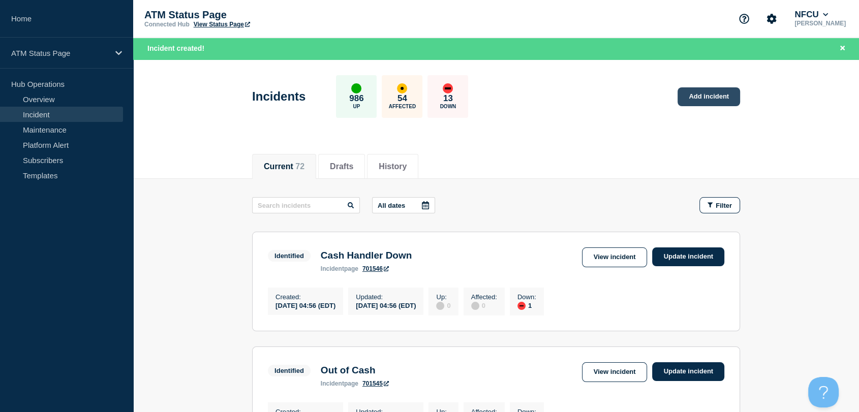
click at [699, 97] on link "Add incident" at bounding box center [708, 96] width 62 height 19
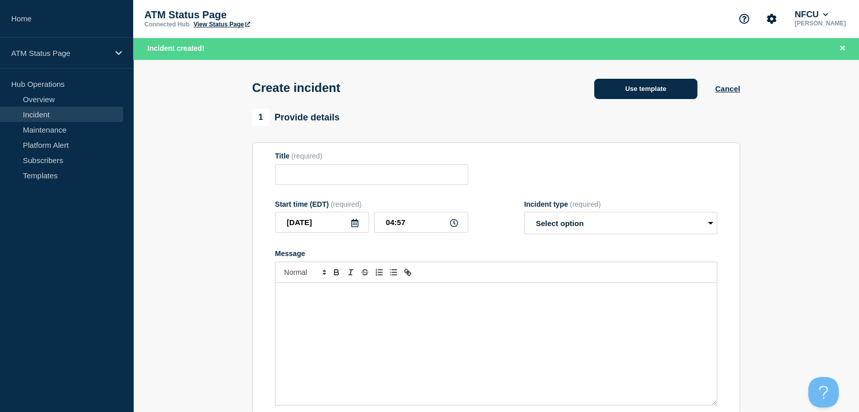
click at [654, 92] on button "Use template" at bounding box center [645, 89] width 103 height 20
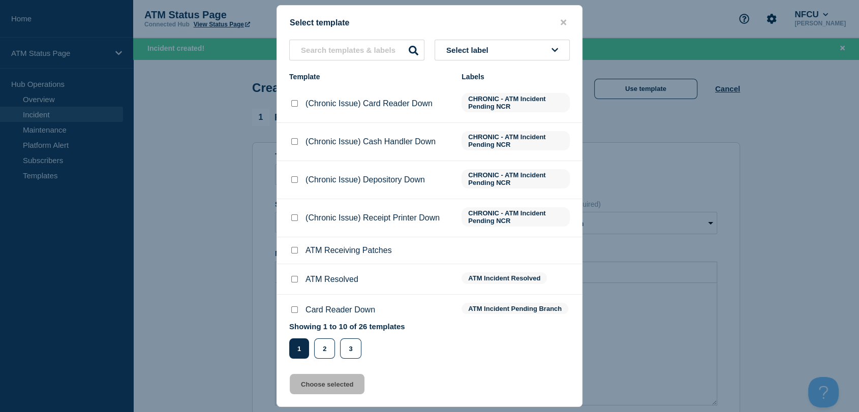
click at [500, 55] on button "Select label" at bounding box center [501, 50] width 135 height 21
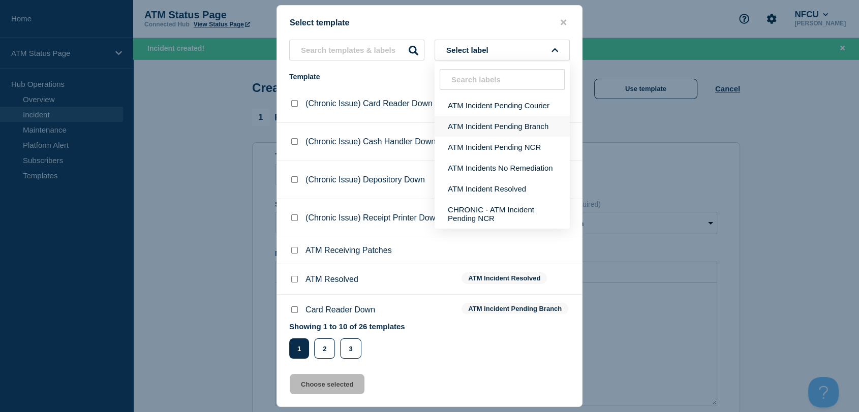
click at [506, 124] on button "ATM Incident Pending Branch" at bounding box center [501, 126] width 135 height 21
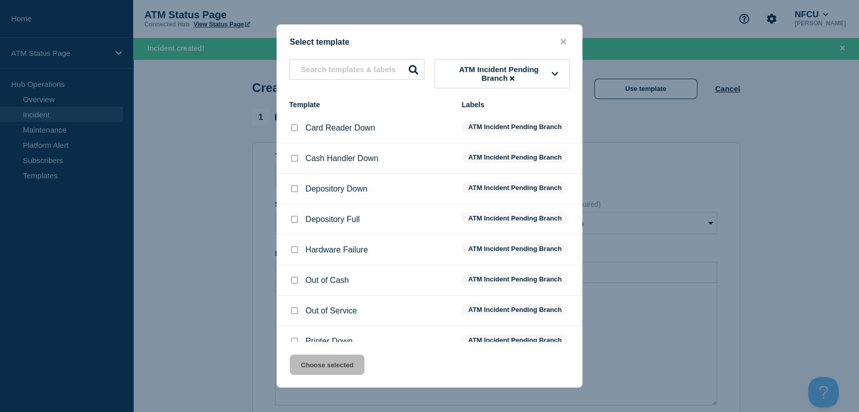
click at [296, 279] on input "Out of Cash checkbox" at bounding box center [294, 280] width 7 height 7
checkbox input "true"
click at [346, 363] on button "Choose selected" at bounding box center [327, 365] width 75 height 20
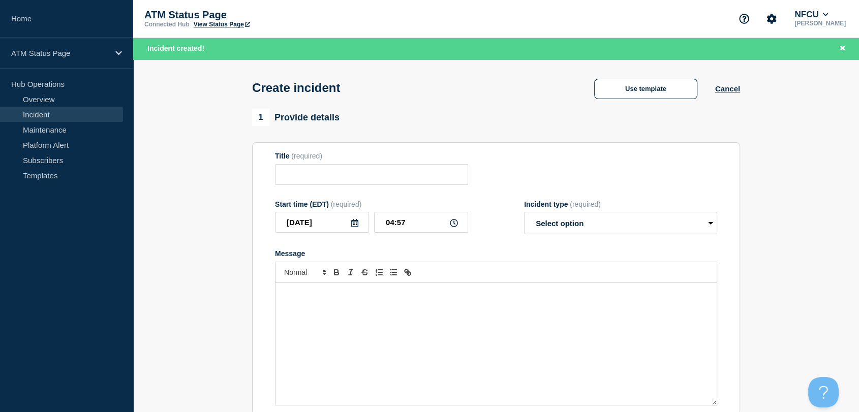
type input "Out of Cash"
select select "identified"
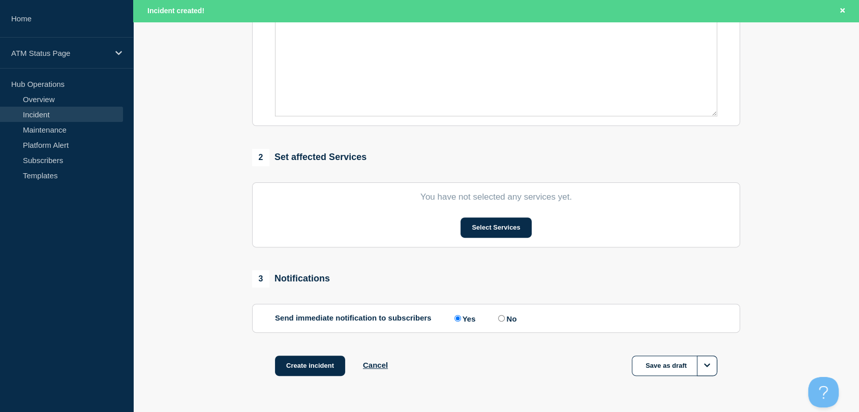
scroll to position [322, 0]
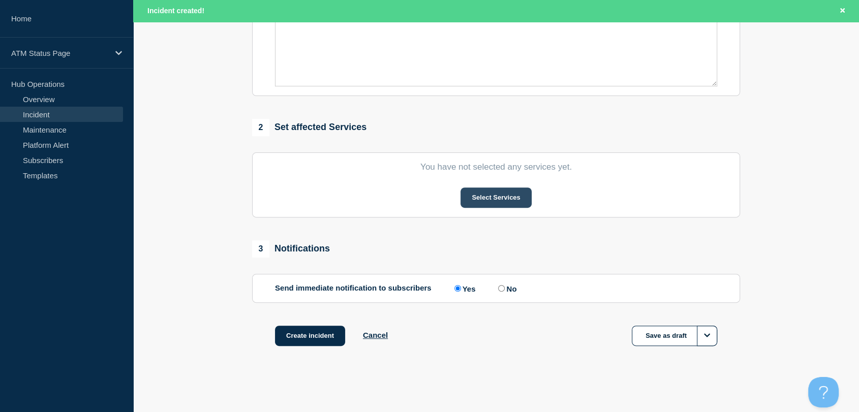
click at [499, 192] on button "Select Services" at bounding box center [495, 197] width 71 height 20
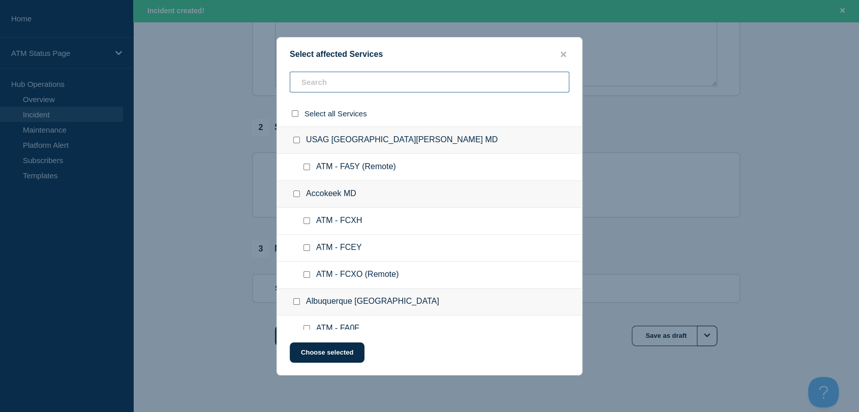
click at [367, 82] on input "text" at bounding box center [429, 82] width 279 height 21
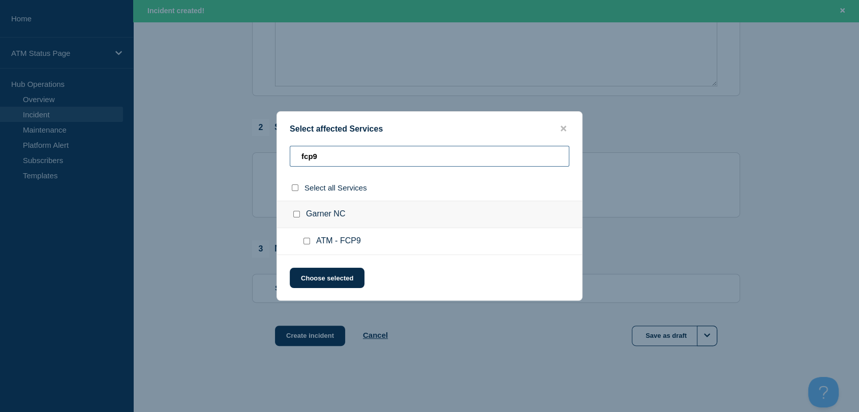
type input "fcp9"
click at [305, 240] on input "ATM - FCP9 checkbox" at bounding box center [306, 241] width 7 height 7
checkbox input "true"
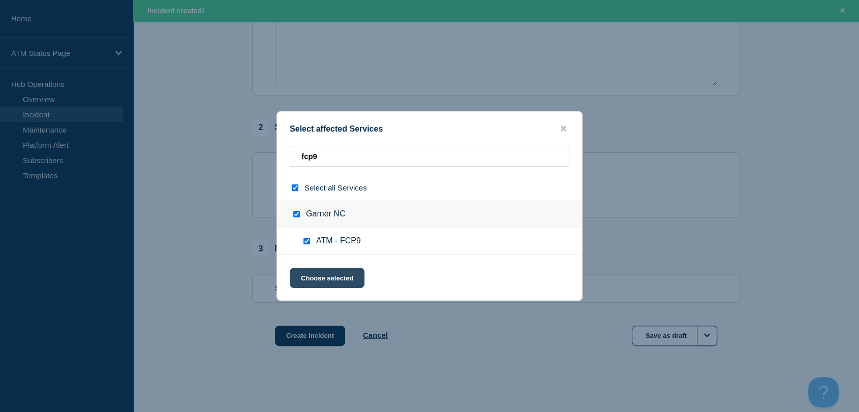
click at [324, 272] on button "Choose selected" at bounding box center [327, 278] width 75 height 20
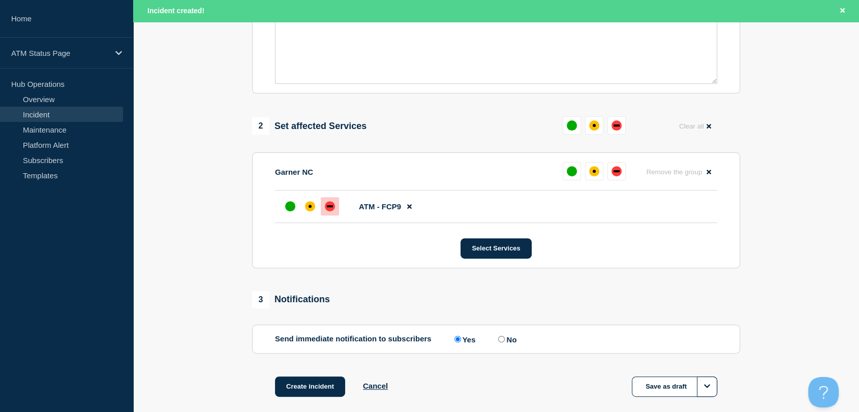
click at [330, 211] on div "down" at bounding box center [330, 206] width 10 height 10
click at [315, 392] on button "Create incident" at bounding box center [310, 386] width 70 height 20
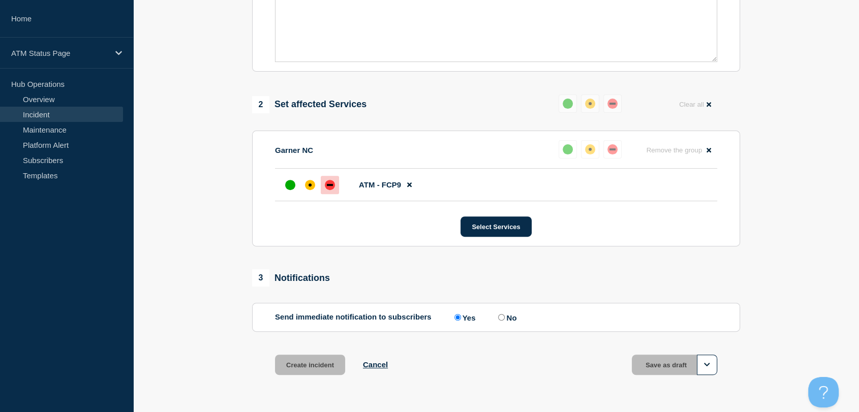
scroll to position [300, 0]
